Goal: Find specific page/section: Find specific page/section

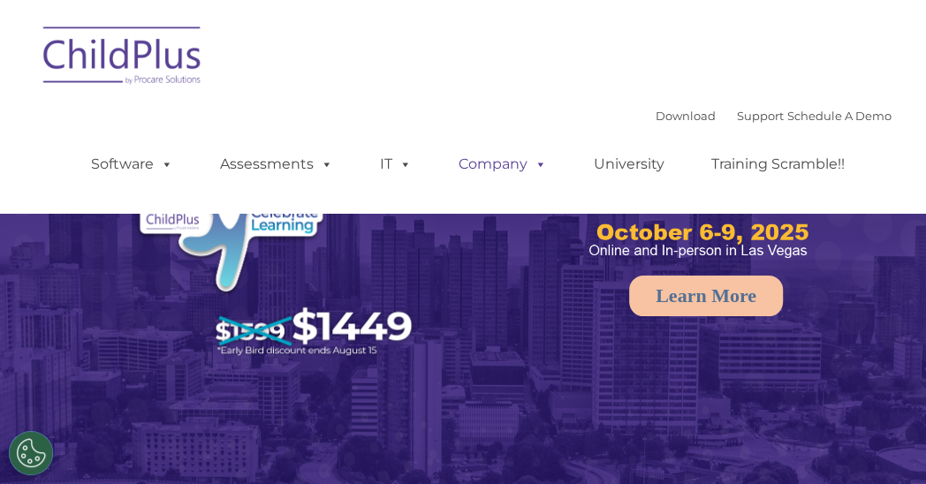
select select "MEDIUM"
click at [733, 196] on ul "Software ChildPlus: The original and most widely-used Head Start data managemen…" at bounding box center [474, 164] width 836 height 71
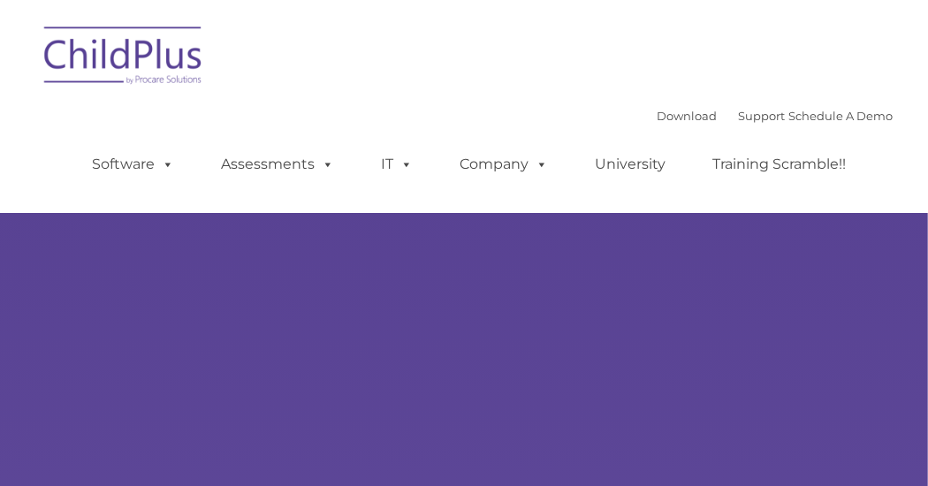
type input ""
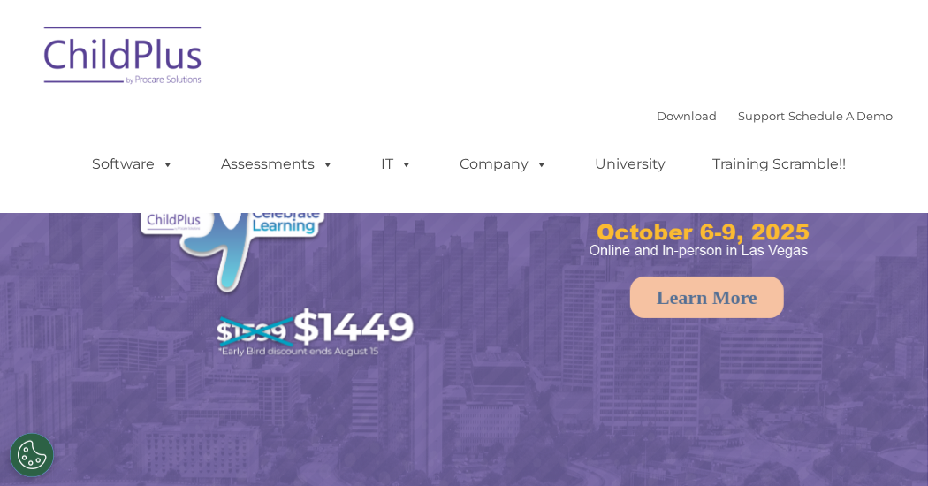
select select "MEDIUM"
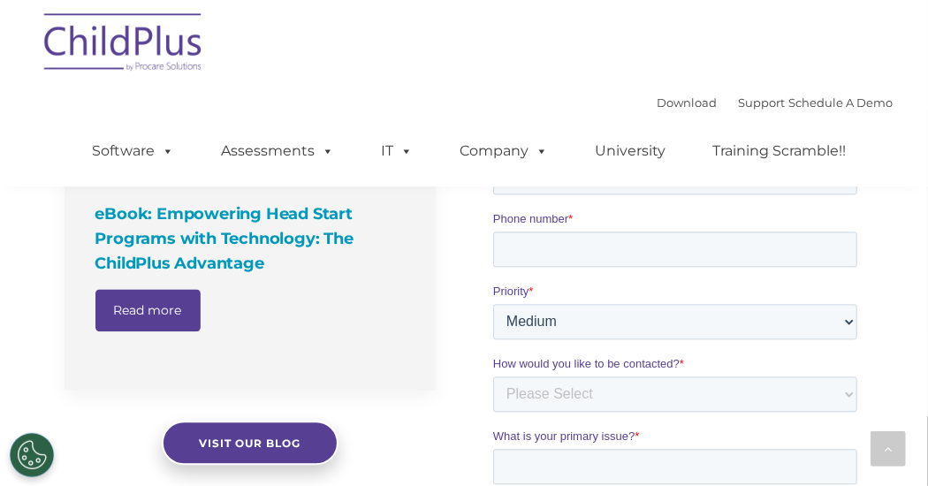
scroll to position [1510, 0]
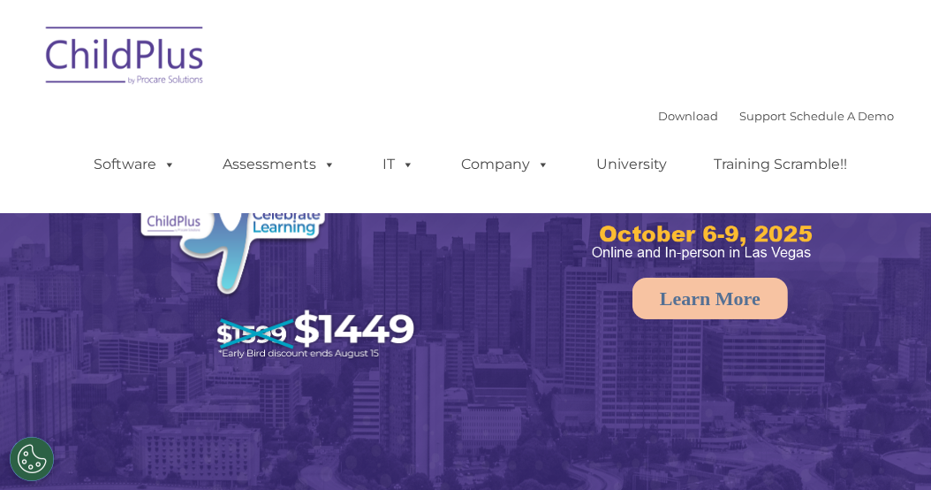
select select "MEDIUM"
